Goal: Obtain resource: Download file/media

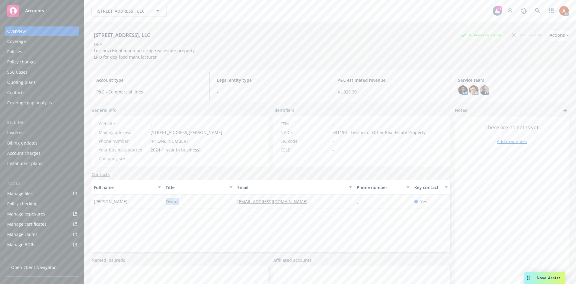
click at [22, 54] on div "Policies" at bounding box center [42, 52] width 70 height 10
click at [566, 130] on div "[STREET_ADDRESS], LLC Business Insurance Total Rewards Actions DBA: - Lessors r…" at bounding box center [330, 164] width 492 height 284
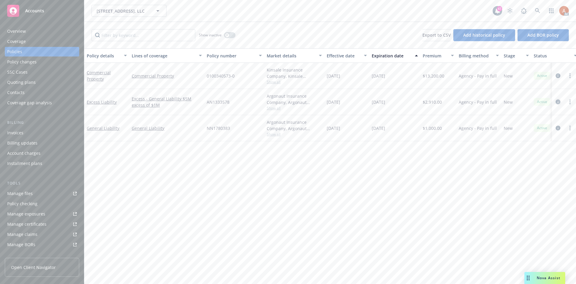
click at [558, 101] on icon "circleInformation" at bounding box center [558, 101] width 5 height 5
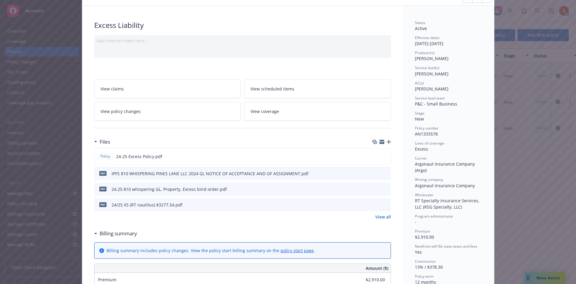
scroll to position [90, 0]
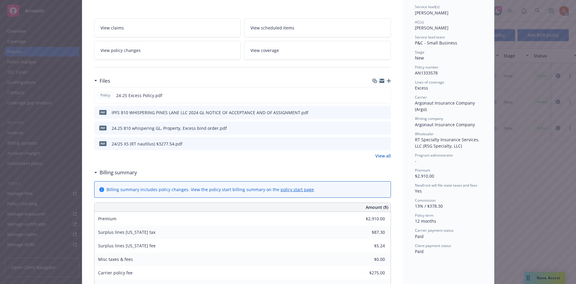
drag, startPoint x: 380, startPoint y: 157, endPoint x: 422, endPoint y: 150, distance: 42.9
click at [380, 157] on link "View all" at bounding box center [383, 155] width 16 height 6
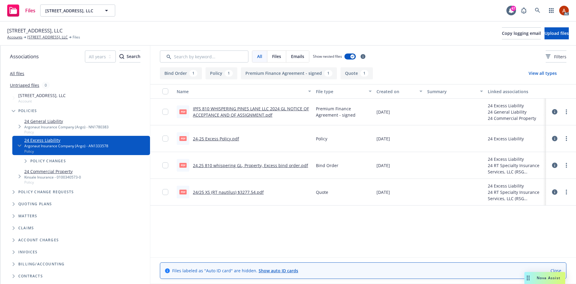
click at [228, 75] on div "1" at bounding box center [229, 73] width 8 height 7
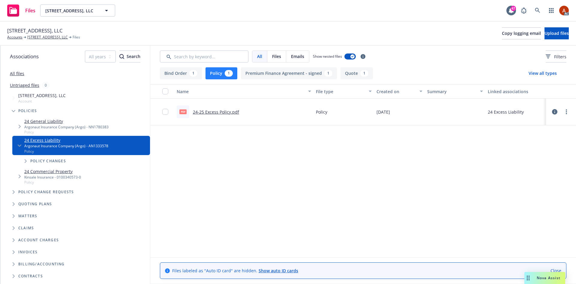
click at [218, 112] on link "24-25 Excess Policy.pdf" at bounding box center [216, 112] width 46 height 6
click at [51, 37] on link "[STREET_ADDRESS], LLC" at bounding box center [47, 37] width 41 height 5
